Goal: Find specific page/section: Find specific page/section

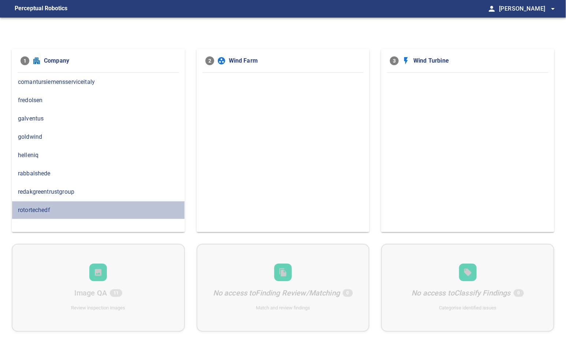
click at [47, 207] on span "rotortechedf" at bounding box center [98, 210] width 161 height 9
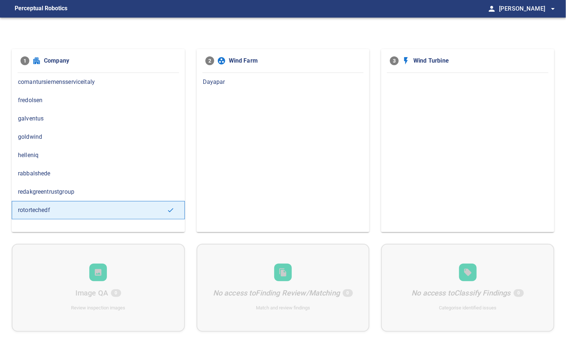
click at [224, 78] on span "Dayapar" at bounding box center [283, 82] width 161 height 9
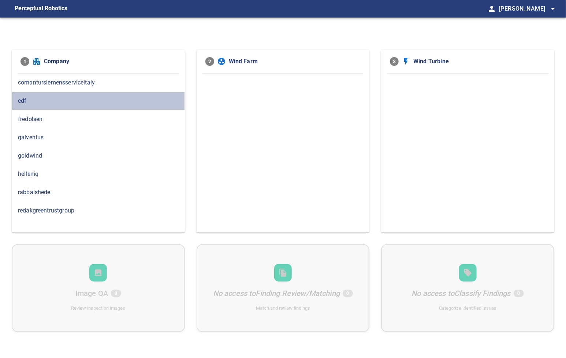
click at [46, 101] on span "edf" at bounding box center [98, 101] width 161 height 9
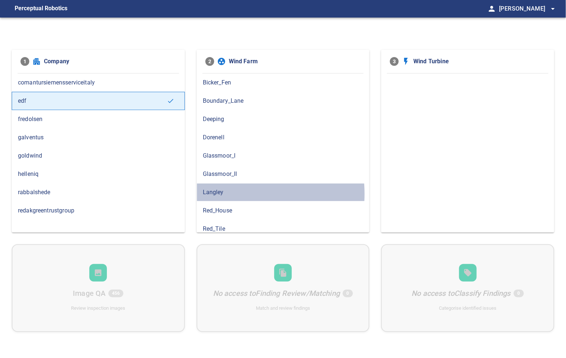
click at [229, 193] on span "Langley" at bounding box center [283, 192] width 161 height 9
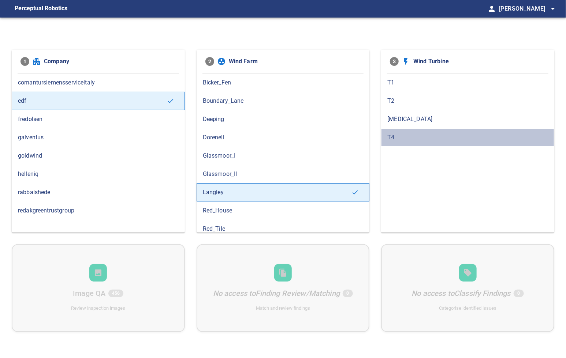
click at [397, 138] on span "T4" at bounding box center [467, 137] width 161 height 9
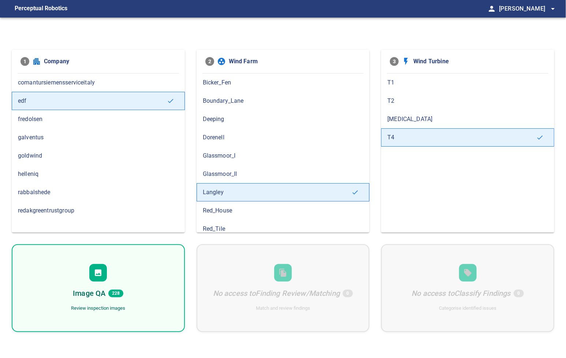
click at [403, 119] on span "T3" at bounding box center [467, 119] width 161 height 9
